Goal: Information Seeking & Learning: Learn about a topic

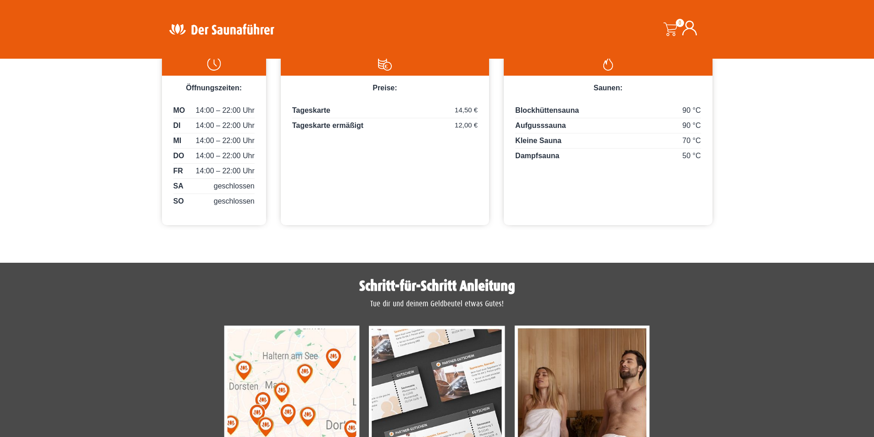
scroll to position [396, 0]
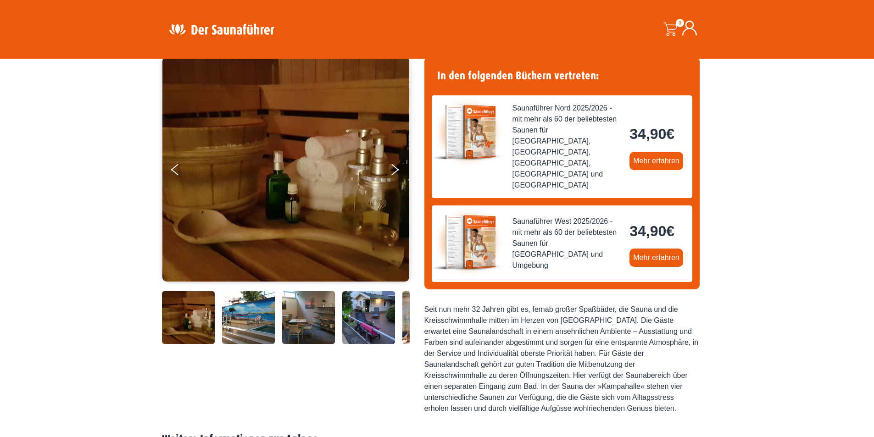
scroll to position [92, 0]
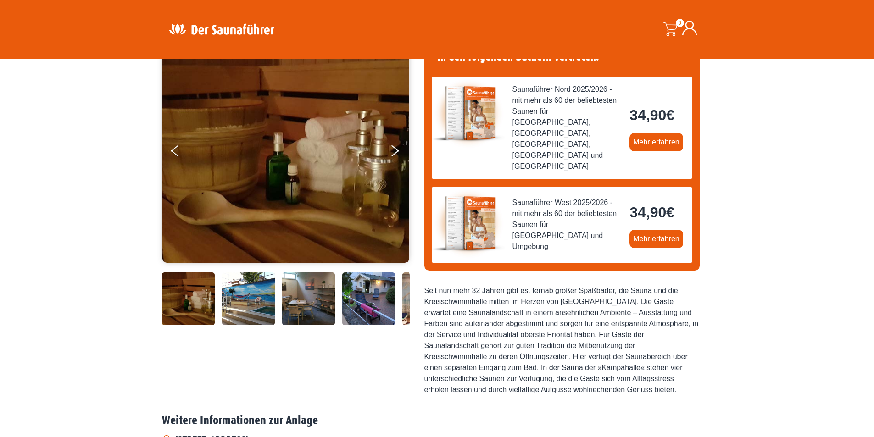
click at [295, 289] on img at bounding box center [308, 298] width 53 height 53
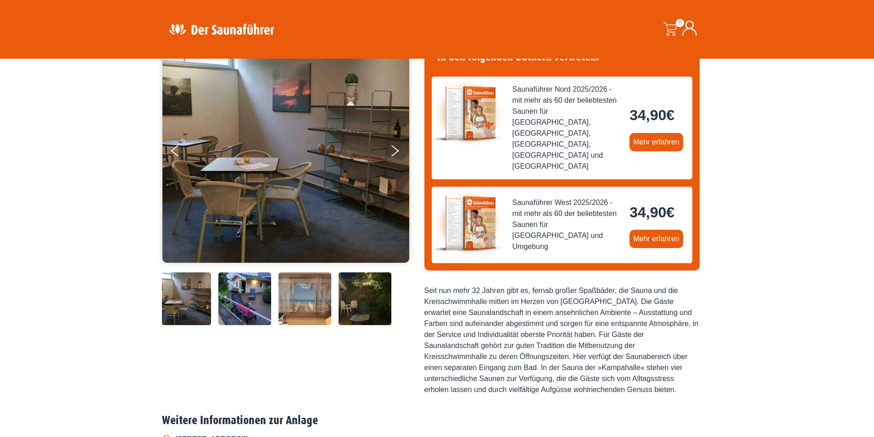
click at [360, 308] on img at bounding box center [365, 298] width 53 height 53
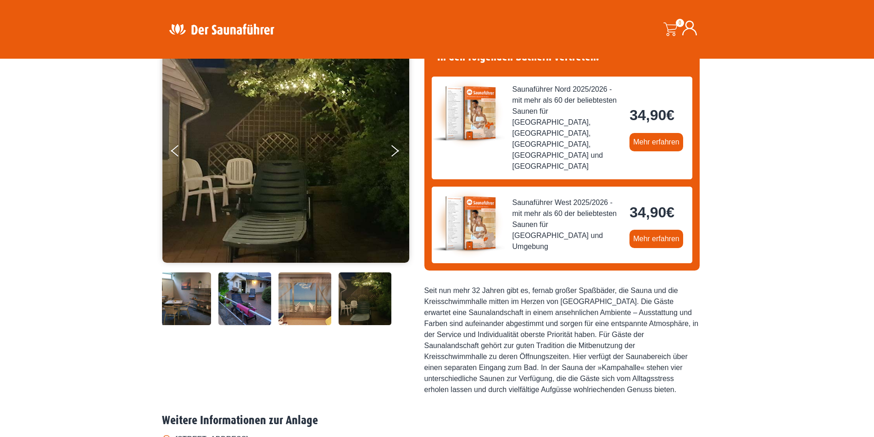
click at [243, 300] on img at bounding box center [244, 298] width 53 height 53
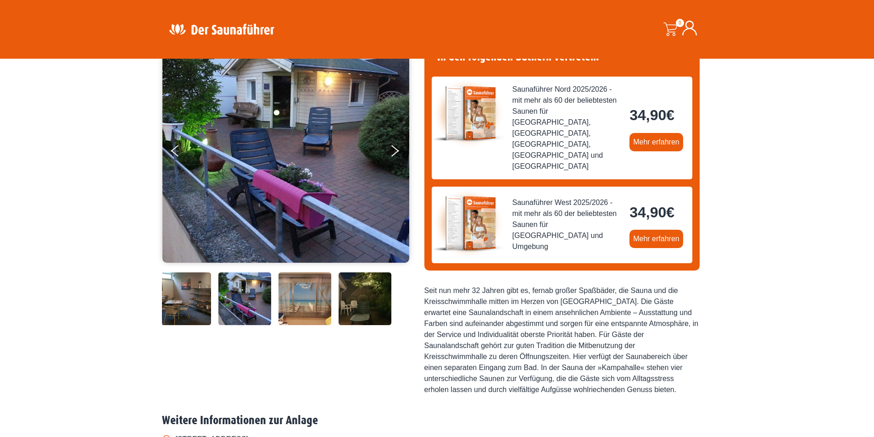
click at [196, 296] on img at bounding box center [184, 298] width 53 height 53
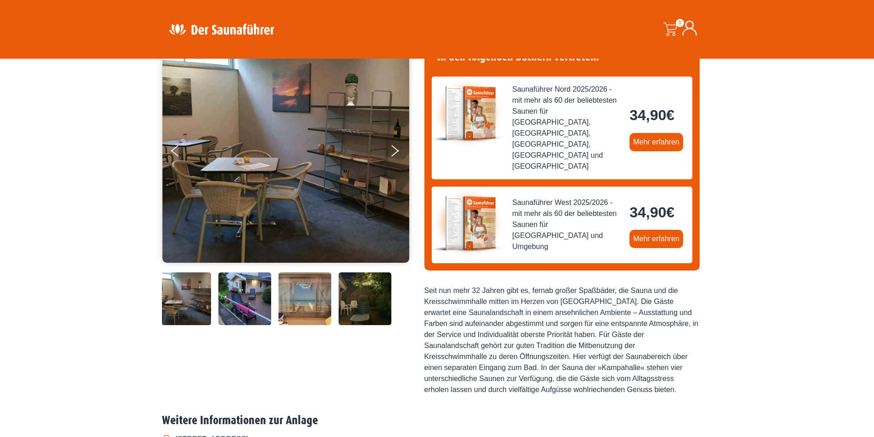
click at [196, 296] on img at bounding box center [184, 298] width 53 height 53
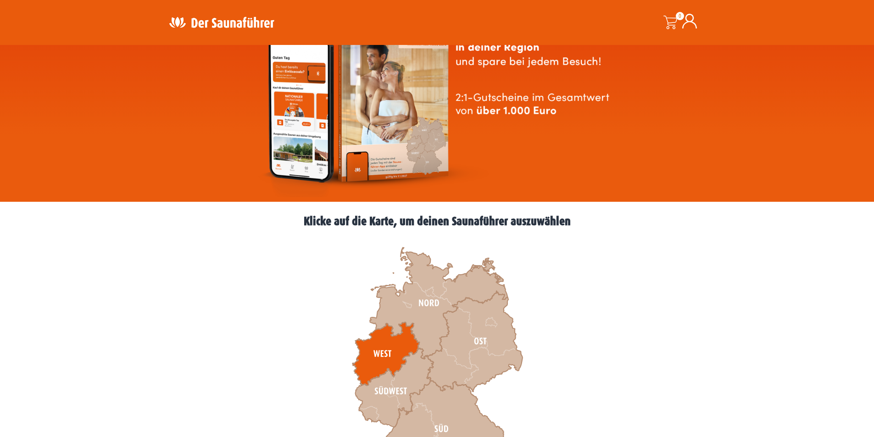
click at [377, 352] on icon at bounding box center [385, 353] width 67 height 63
